Goal: Task Accomplishment & Management: Use online tool/utility

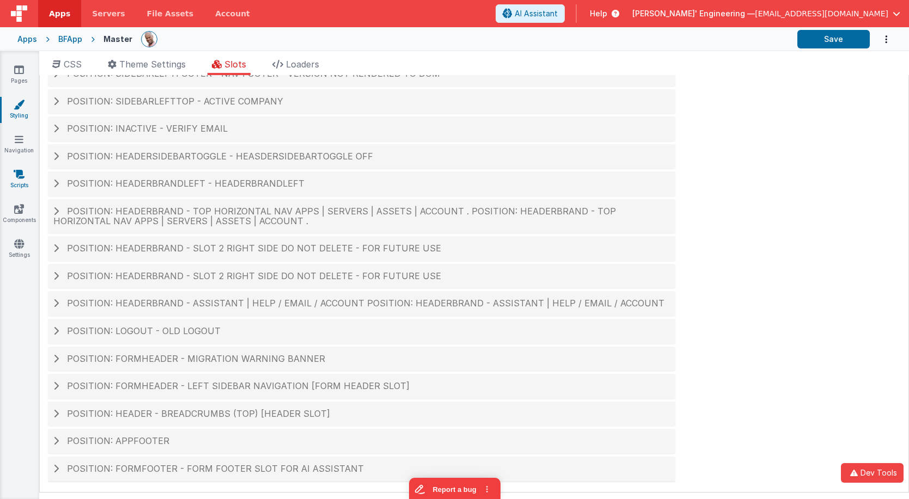
click at [17, 175] on icon at bounding box center [19, 174] width 11 height 11
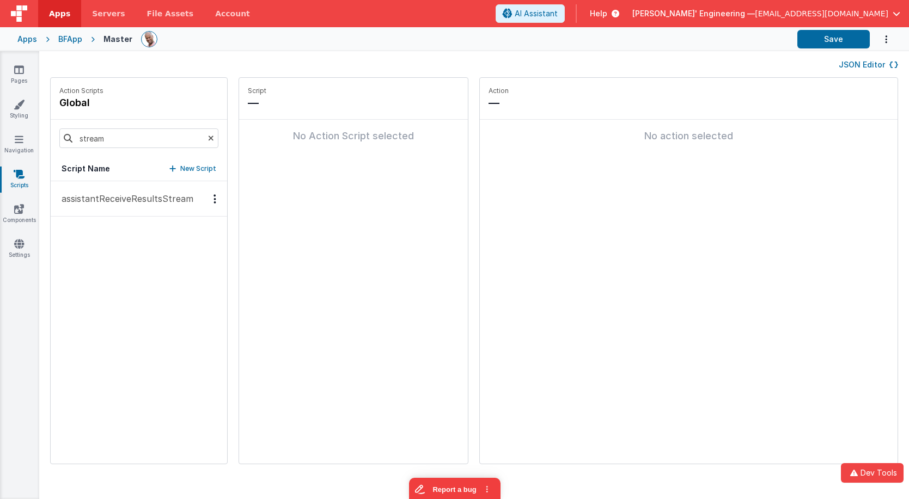
click at [183, 202] on p "assistantReceiveResultsStream" at bounding box center [124, 198] width 138 height 13
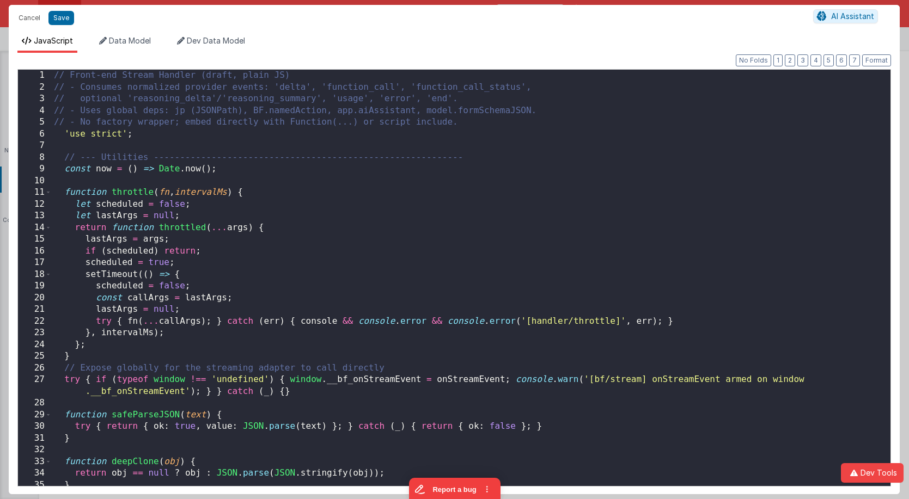
scroll to position [3174, 0]
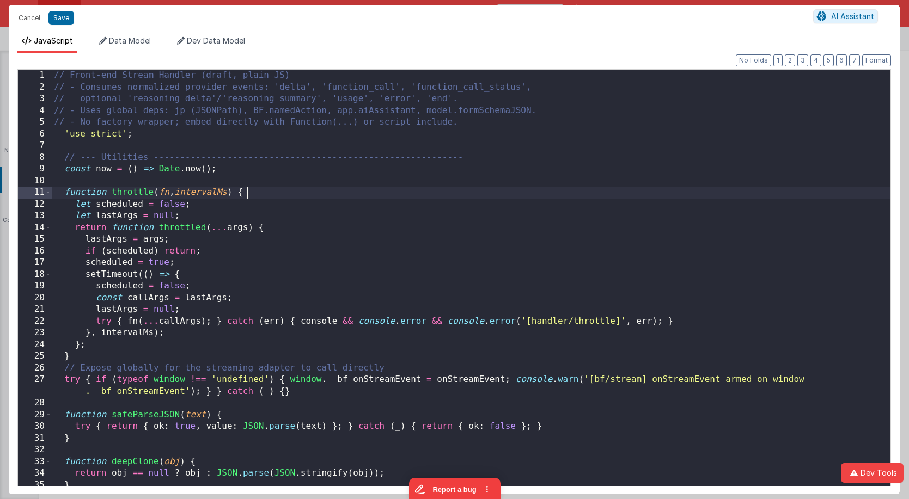
click at [484, 196] on div "// Front-end Stream Handler (draft, plain JS) // - Consumes normalized provider…" at bounding box center [471, 291] width 839 height 443
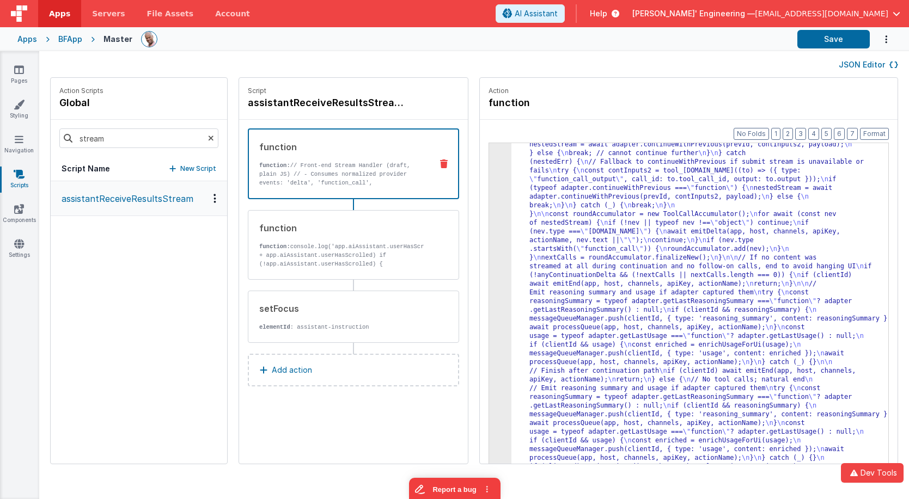
scroll to position [2137, 0]
click at [821, 46] on button "Save" at bounding box center [833, 39] width 72 height 19
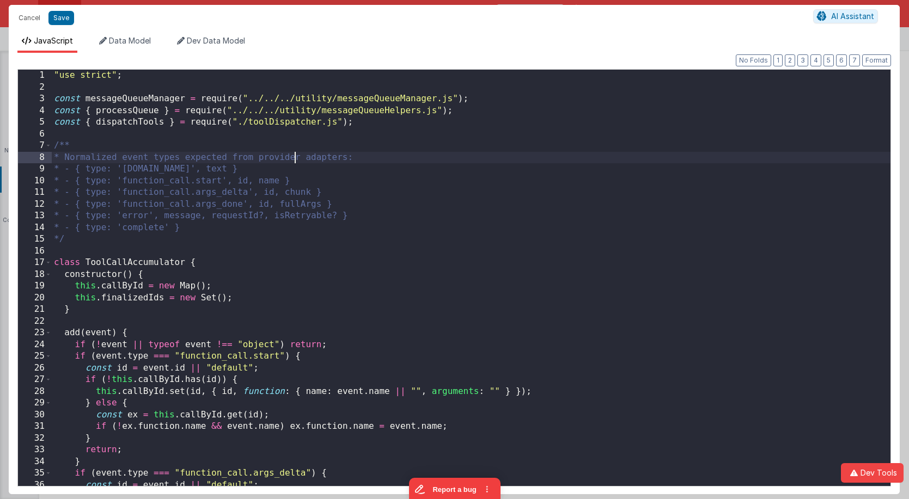
click at [294, 152] on div ""use strict" ; const messageQueueManager = require ( "../../../utility/messageQ…" at bounding box center [471, 290] width 839 height 440
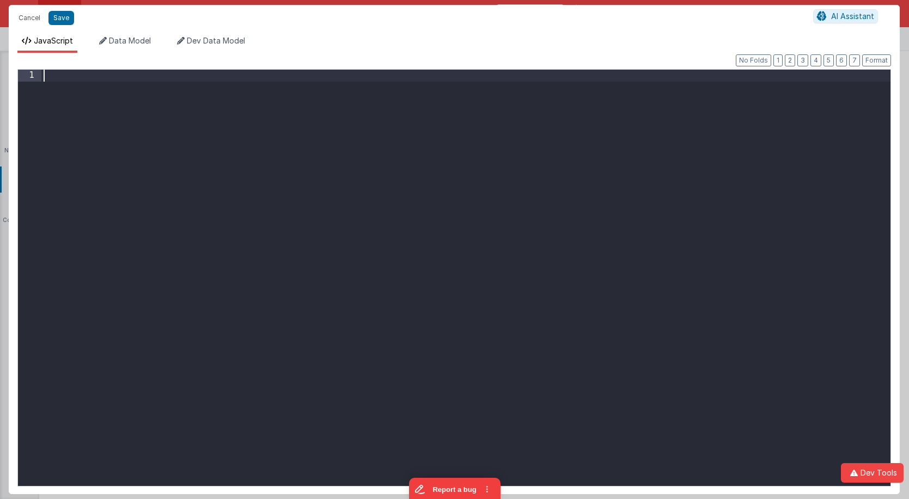
click at [388, 140] on div at bounding box center [465, 290] width 849 height 440
click at [387, 140] on div at bounding box center [465, 290] width 849 height 440
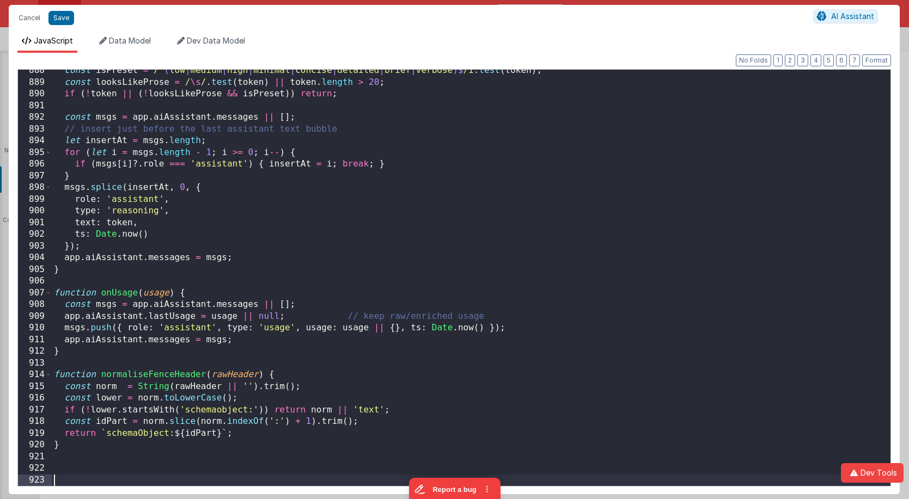
scroll to position [10413, 0]
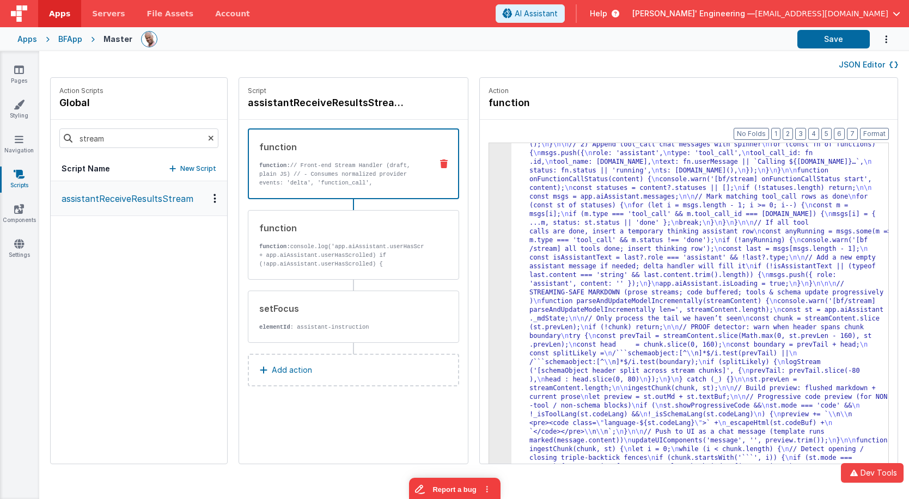
drag, startPoint x: 636, startPoint y: 206, endPoint x: 625, endPoint y: 204, distance: 11.1
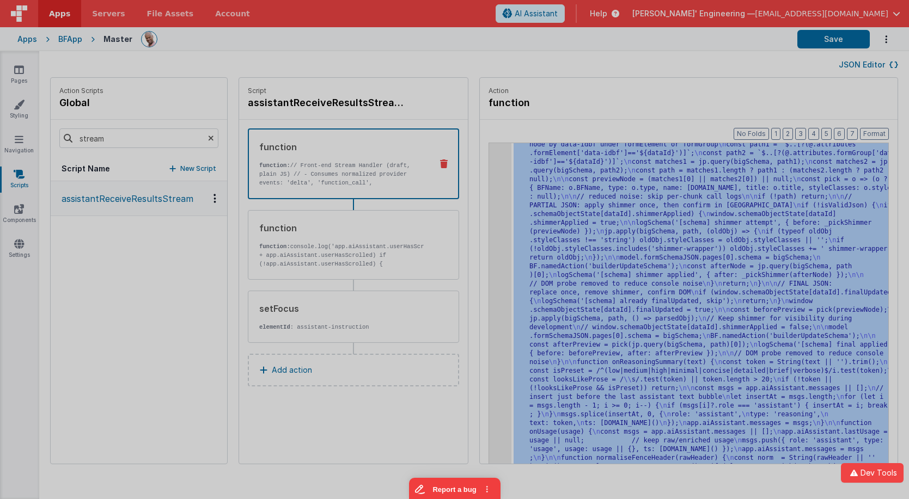
scroll to position [3009, 0]
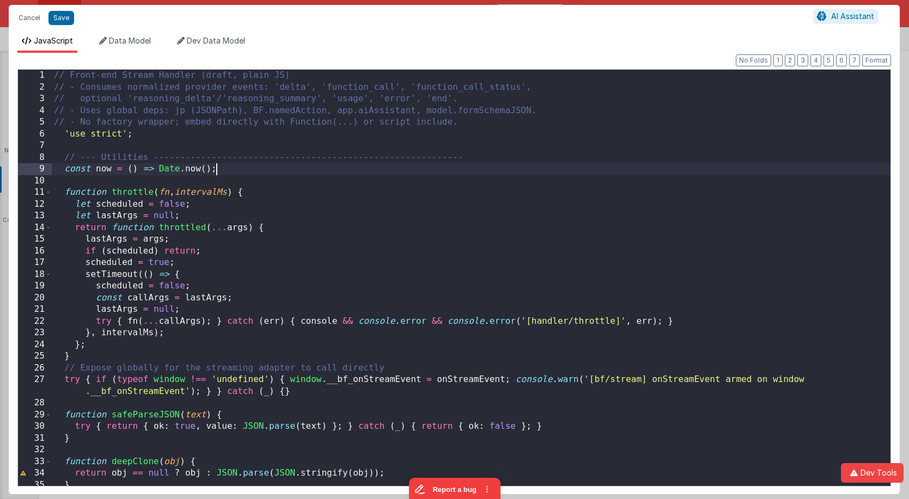
click at [480, 166] on div "// Front-end Stream Handler (draft, plain JS) // - Consumes normalized provider…" at bounding box center [471, 290] width 839 height 440
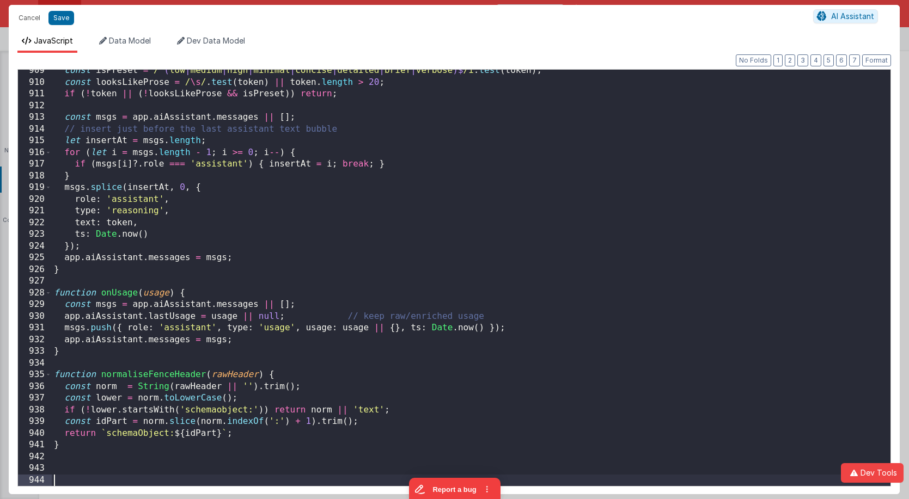
scroll to position [10660, 0]
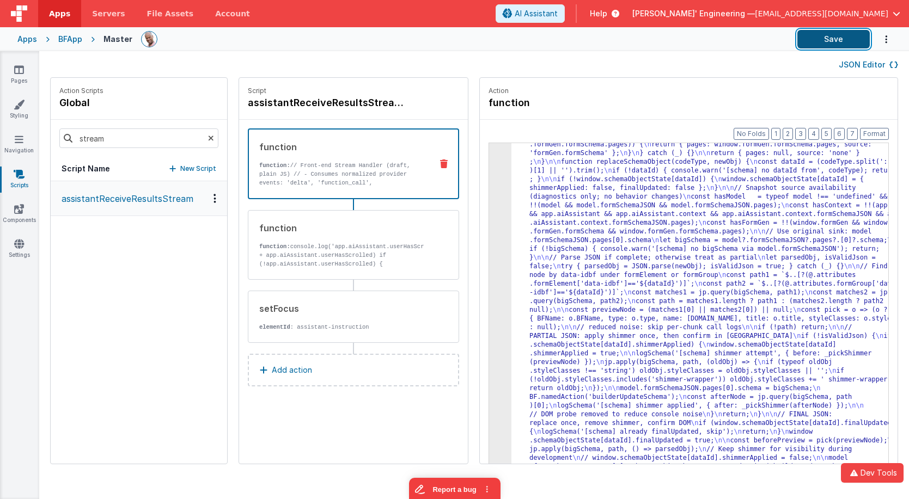
click at [821, 39] on button "Save" at bounding box center [833, 39] width 72 height 19
click at [803, 40] on button "Save" at bounding box center [833, 39] width 72 height 19
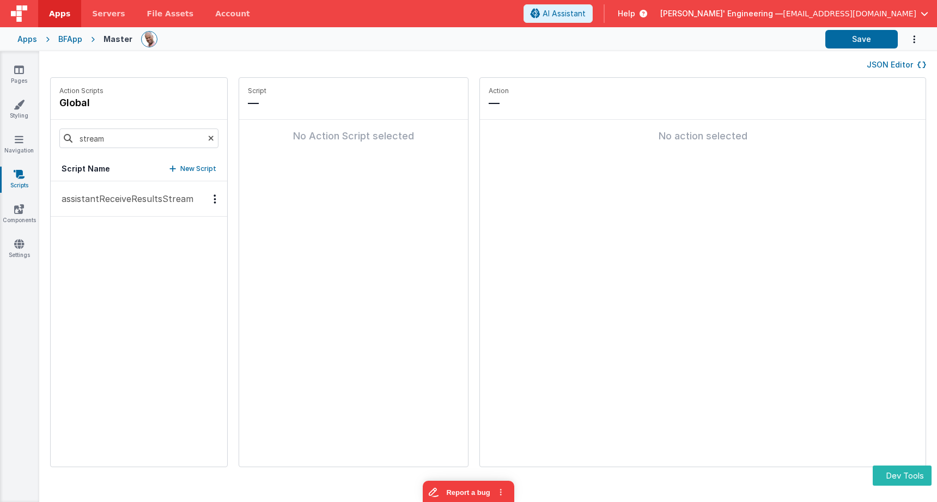
click at [158, 196] on p "assistantReceiveResultsStream" at bounding box center [124, 198] width 138 height 13
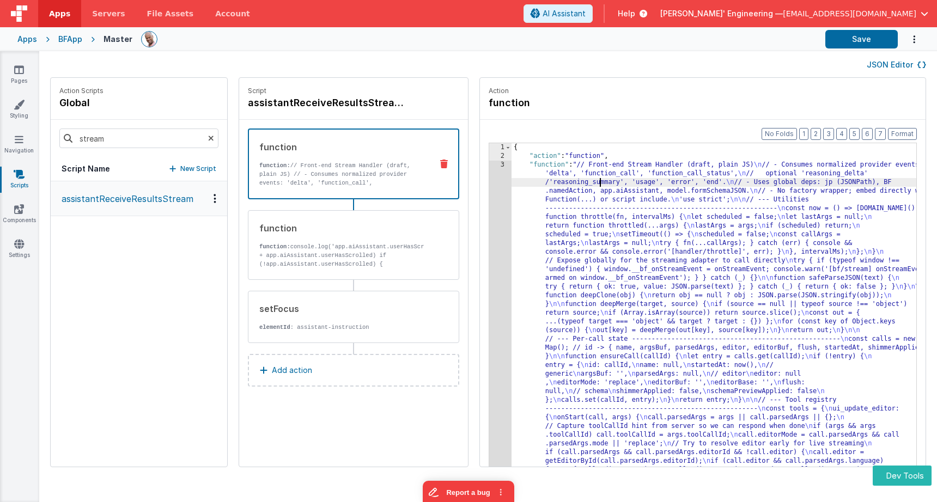
drag, startPoint x: 583, startPoint y: 179, endPoint x: 498, endPoint y: 178, distance: 85.0
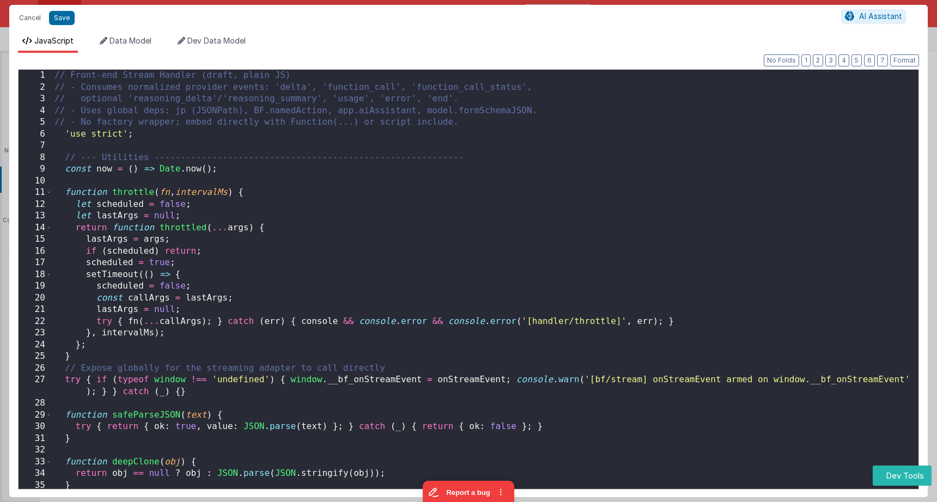
scroll to position [3032, 0]
click at [482, 173] on div "// Front-end Stream Handler (draft, plain JS) // - Consumes normalized provider…" at bounding box center [485, 294] width 866 height 449
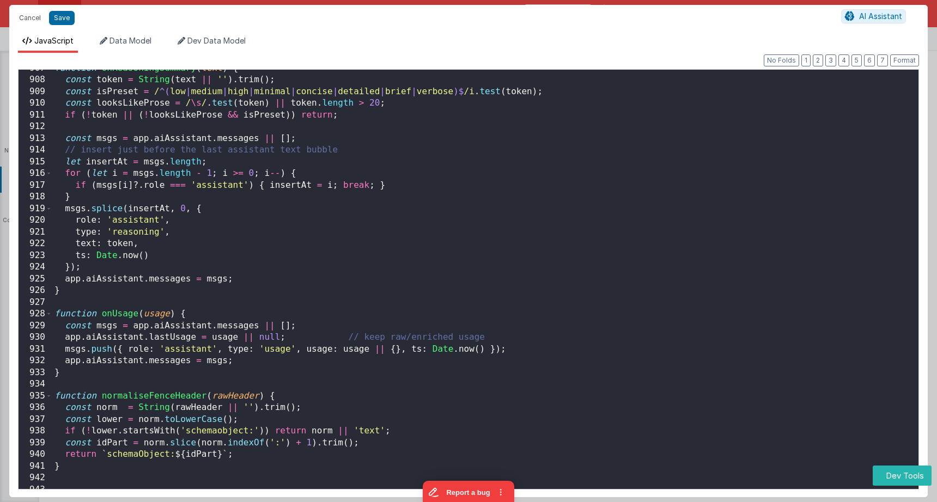
scroll to position [10638, 0]
click at [66, 21] on button "Save" at bounding box center [62, 18] width 26 height 14
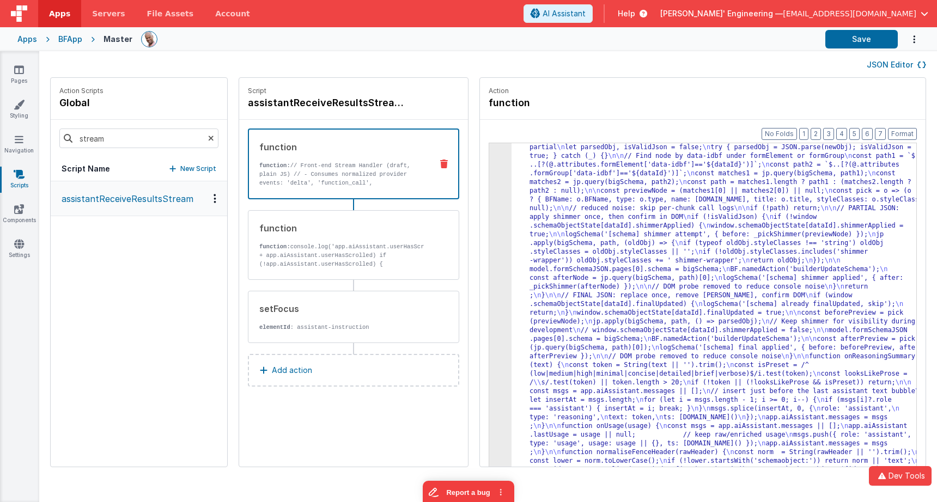
scroll to position [2902, 0]
click at [714, 37] on button "Save" at bounding box center [861, 39] width 72 height 19
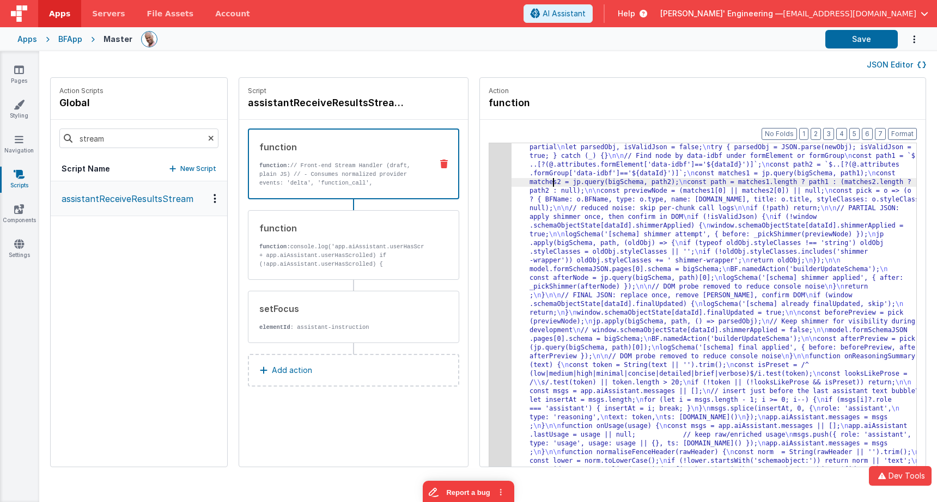
drag, startPoint x: 536, startPoint y: 181, endPoint x: 491, endPoint y: 176, distance: 45.5
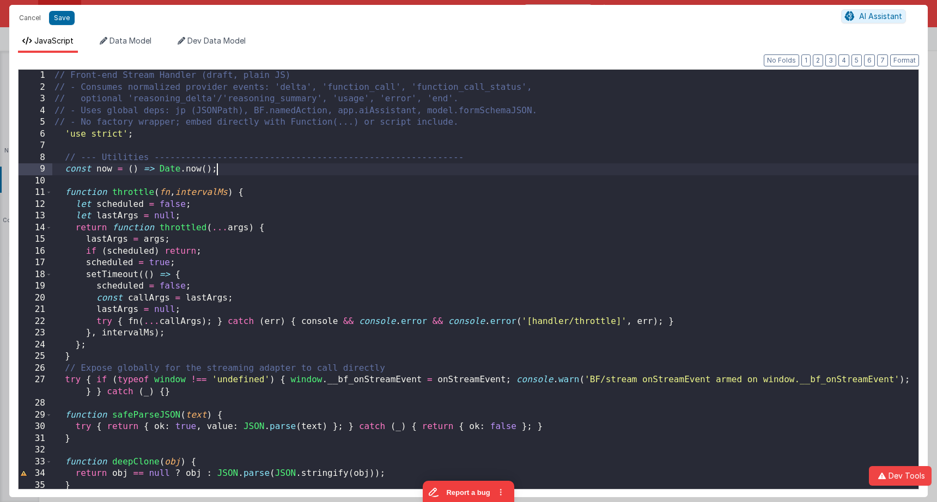
click at [486, 173] on div "// Front-end Stream Handler (draft, plain JS) // - Consumes normalized provider…" at bounding box center [485, 291] width 866 height 443
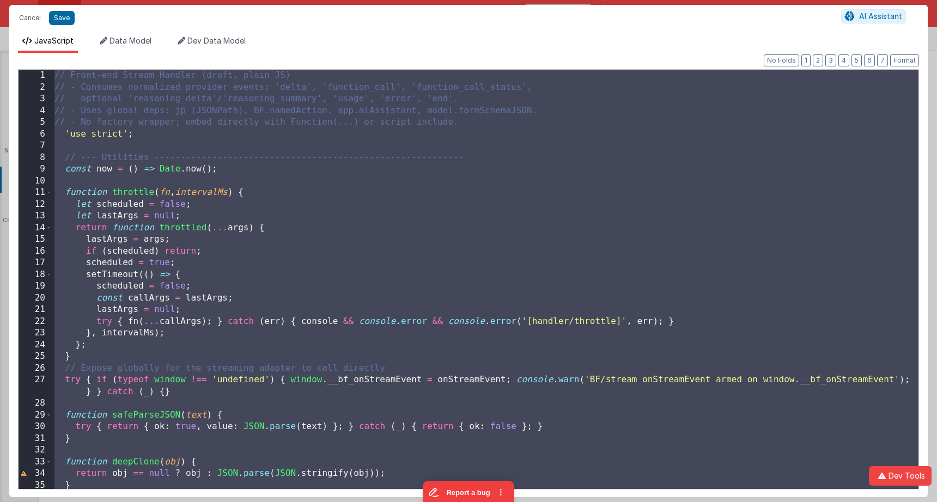
scroll to position [10680, 0]
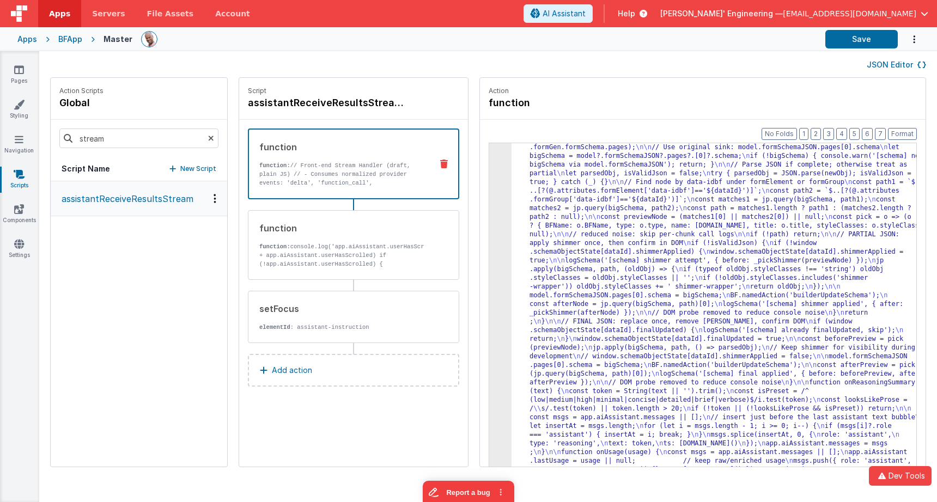
click at [714, 82] on div "Action function" at bounding box center [702, 99] width 445 height 42
click at [714, 41] on button "Save" at bounding box center [861, 39] width 72 height 19
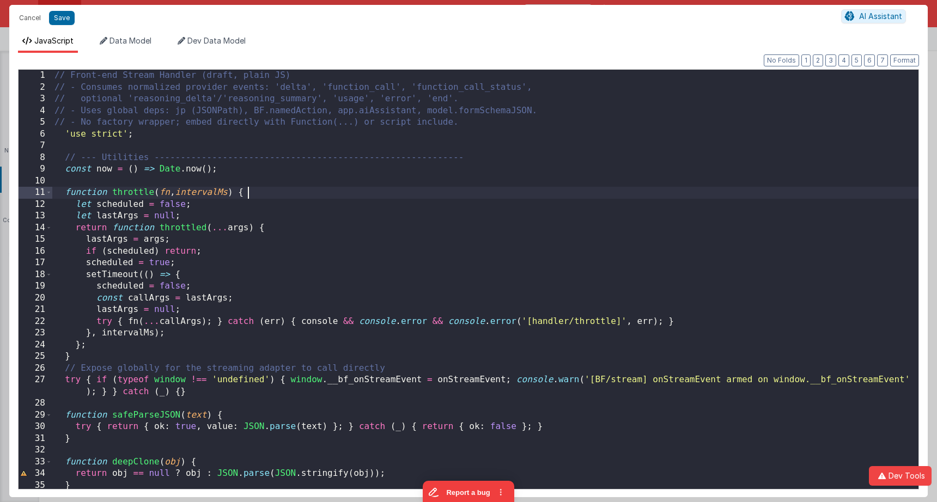
scroll to position [0, 0]
click at [478, 190] on div "// Front-end Stream Handler (draft, plain JS) // - Consumes normalized provider…" at bounding box center [485, 291] width 866 height 443
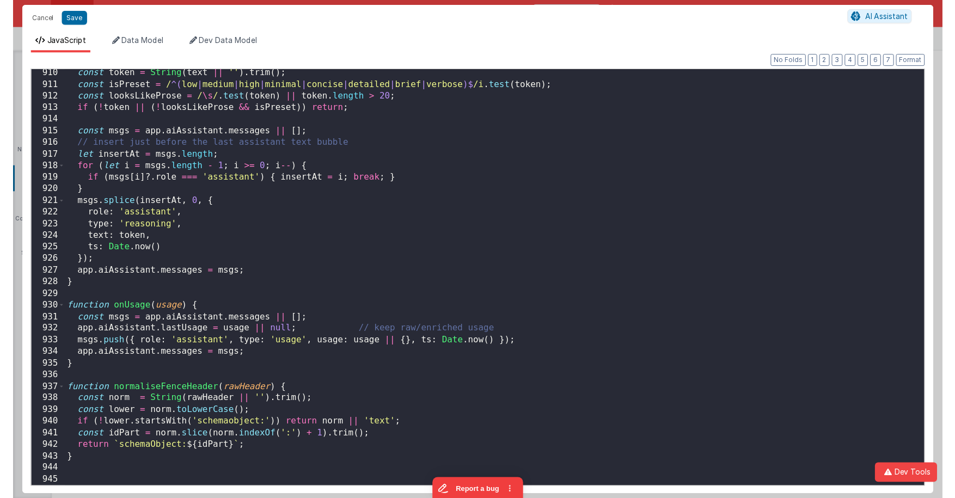
scroll to position [10668, 0]
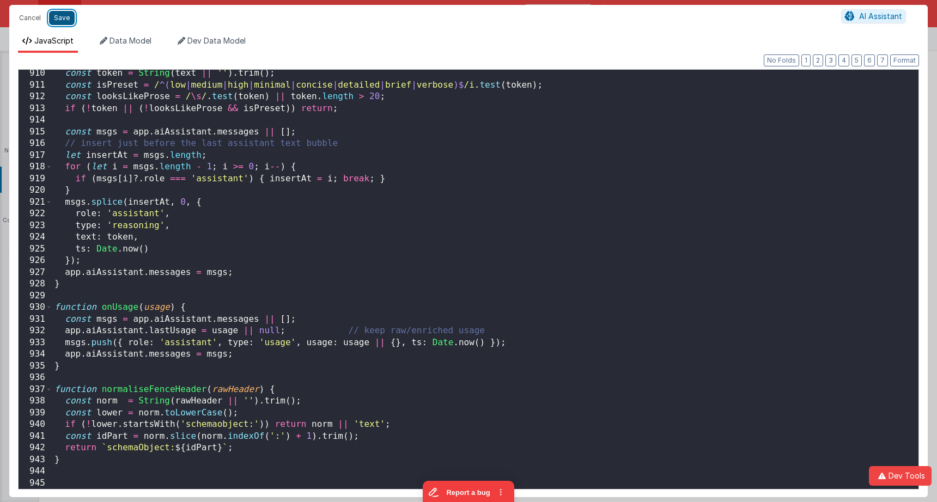
click at [69, 20] on button "Save" at bounding box center [62, 18] width 26 height 14
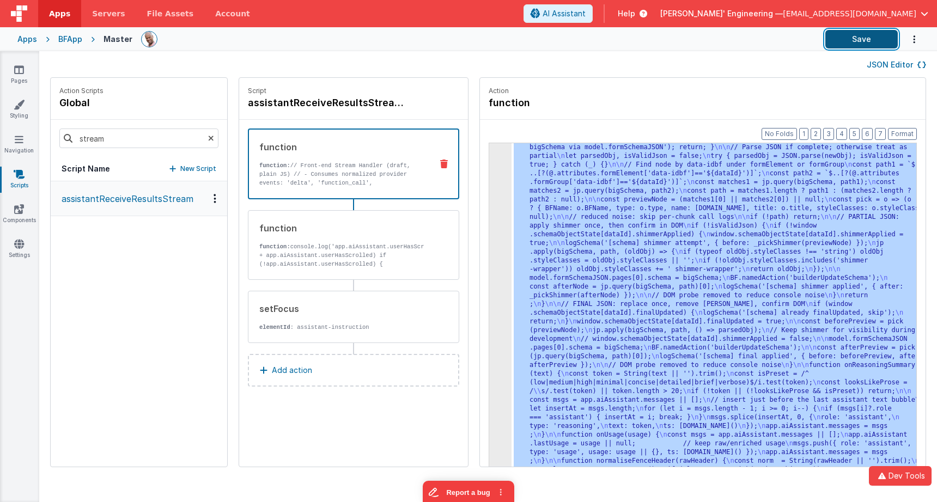
click at [714, 42] on button "Save" at bounding box center [861, 39] width 72 height 19
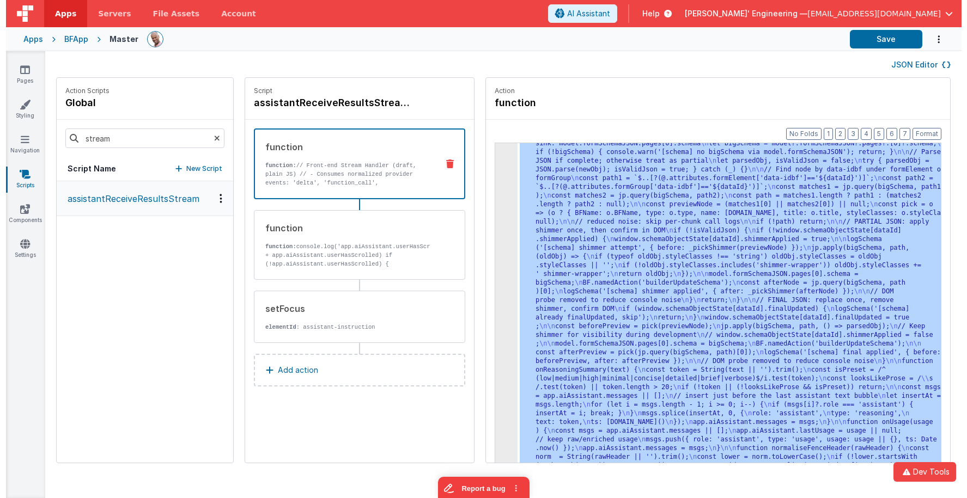
scroll to position [2783, 0]
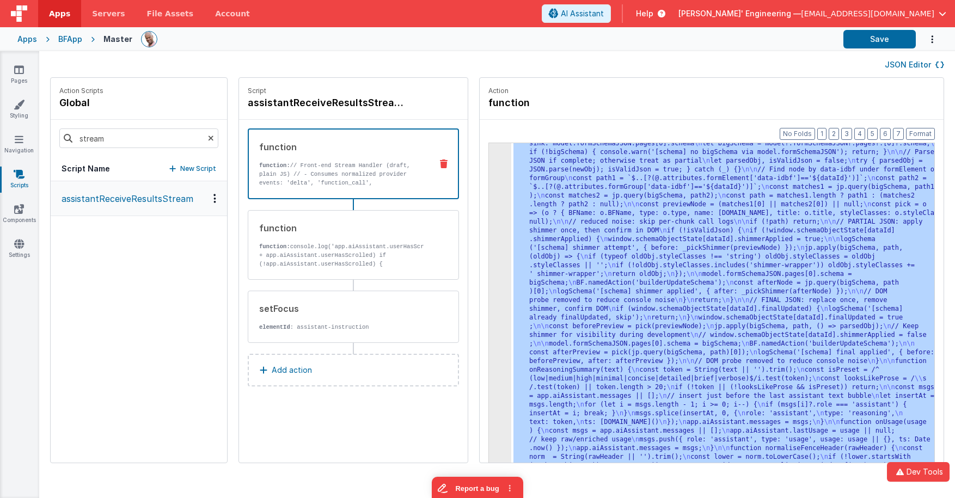
click at [653, 16] on span "Help" at bounding box center [644, 13] width 17 height 11
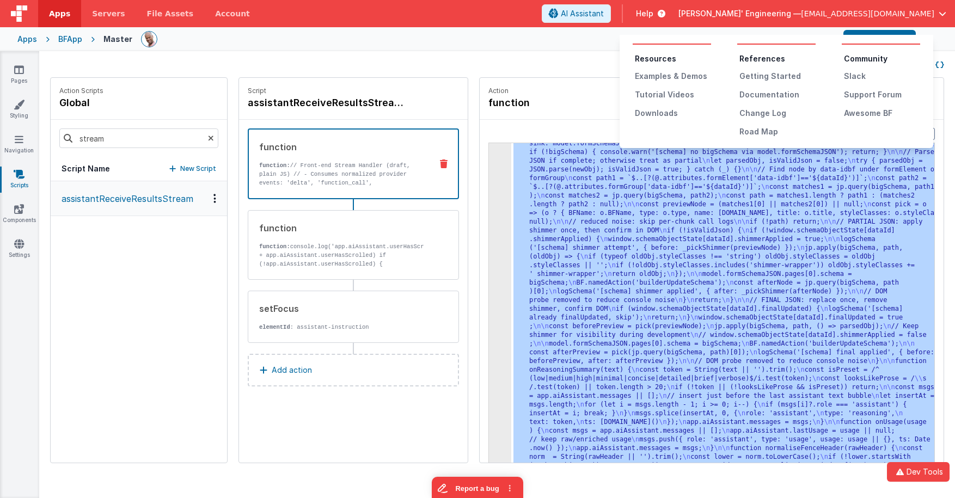
click at [486, 33] on button at bounding box center [477, 249] width 955 height 498
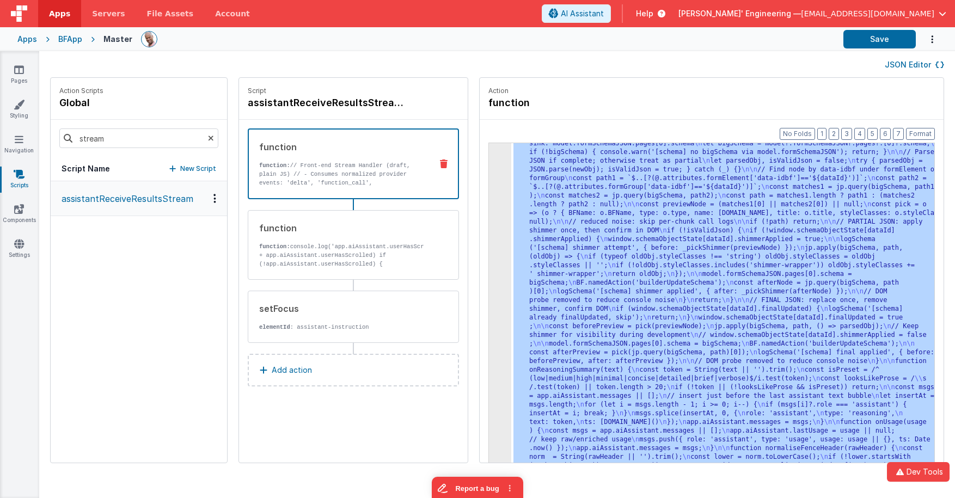
click at [679, 20] on div "Help" at bounding box center [651, 13] width 56 height 19
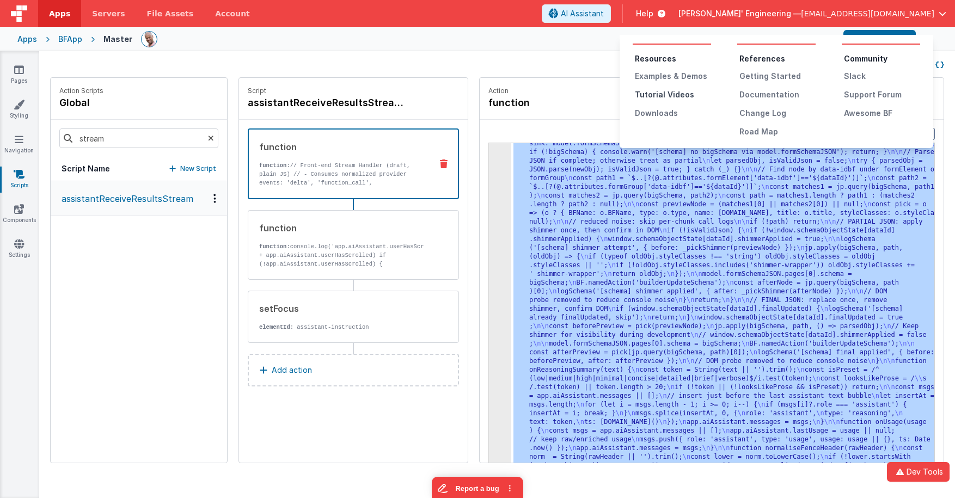
click at [667, 95] on div "Tutorial Videos" at bounding box center [673, 94] width 76 height 11
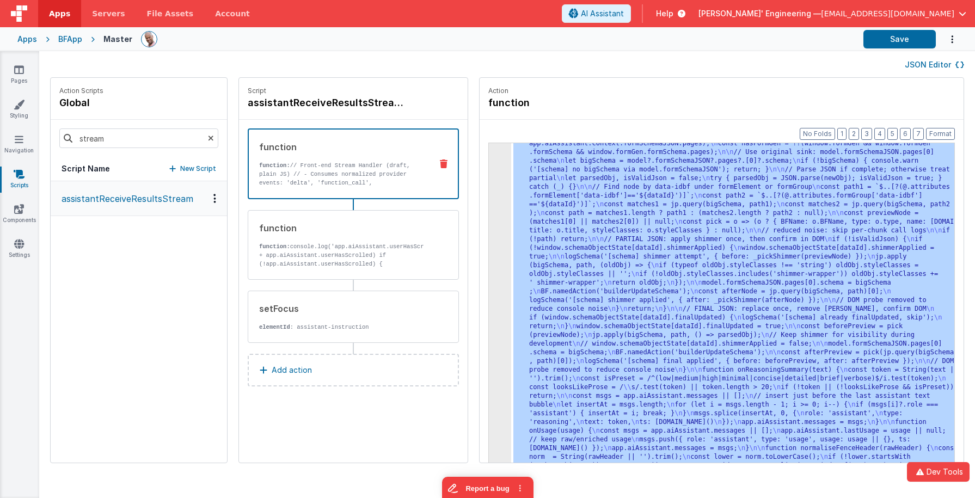
scroll to position [2626, 0]
